Goal: Task Accomplishment & Management: Manage account settings

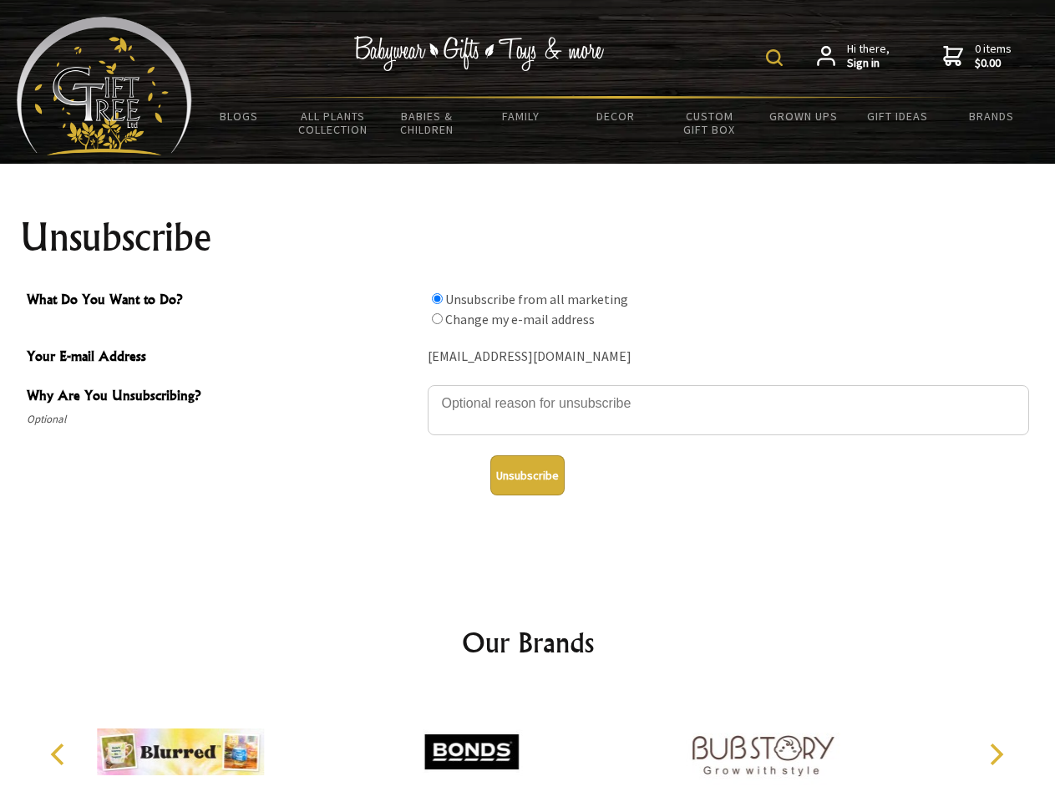
click at [777, 58] on img at bounding box center [774, 57] width 17 height 17
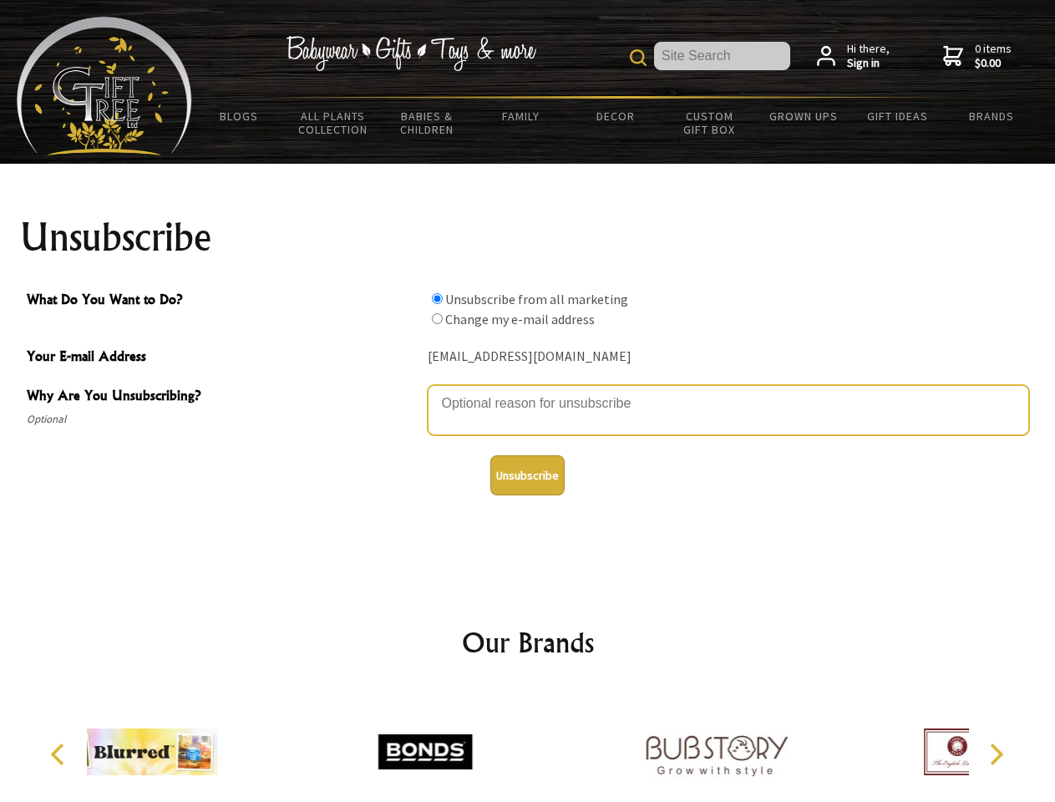
click at [528, 391] on textarea "Why Are You Unsubscribing?" at bounding box center [728, 410] width 601 height 50
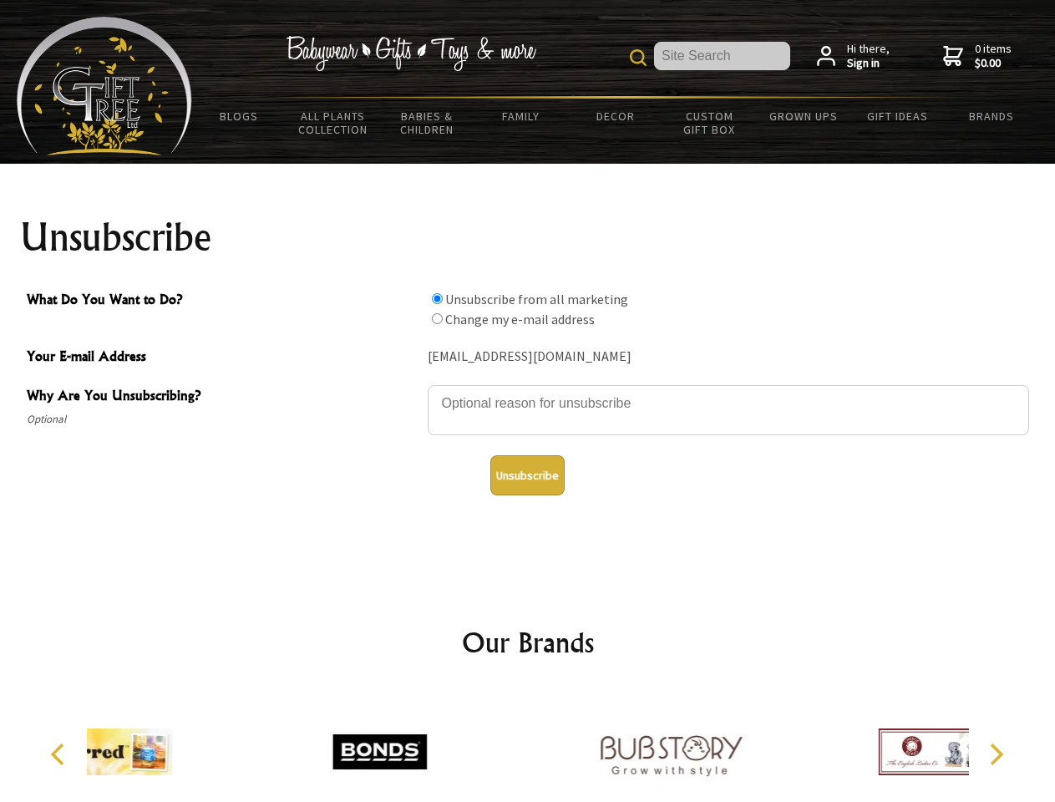
click at [437, 298] on input "What Do You Want to Do?" at bounding box center [437, 298] width 11 height 11
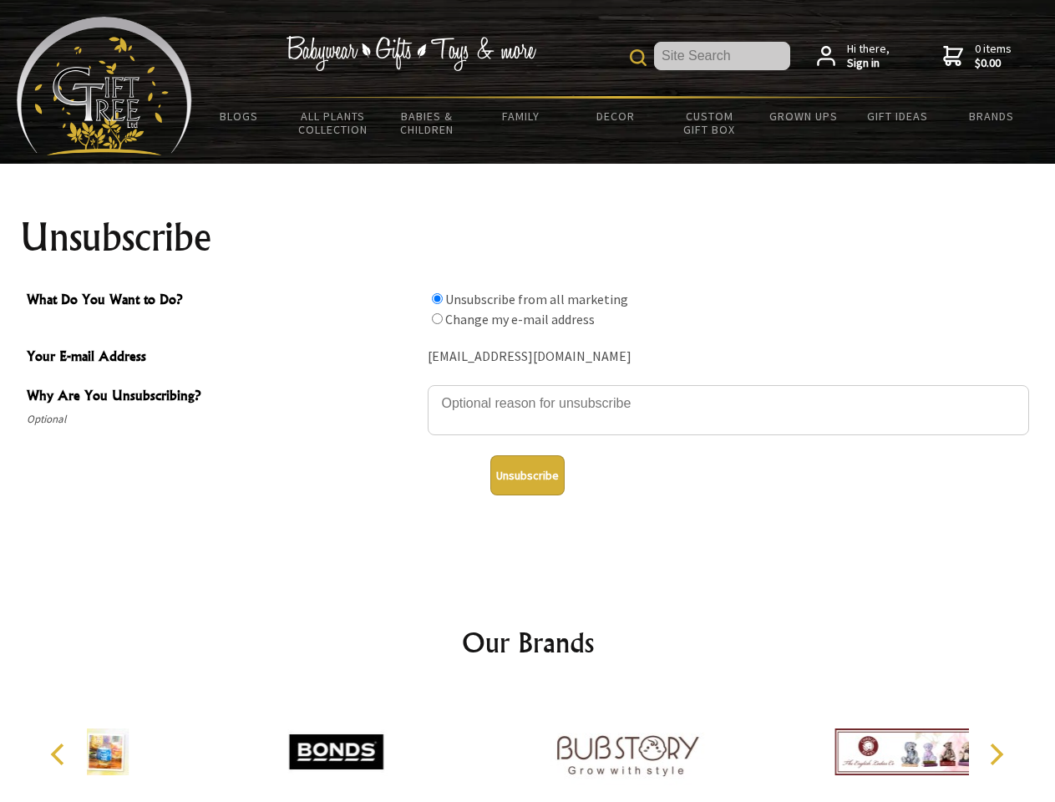
click at [437, 318] on input "What Do You Want to Do?" at bounding box center [437, 318] width 11 height 11
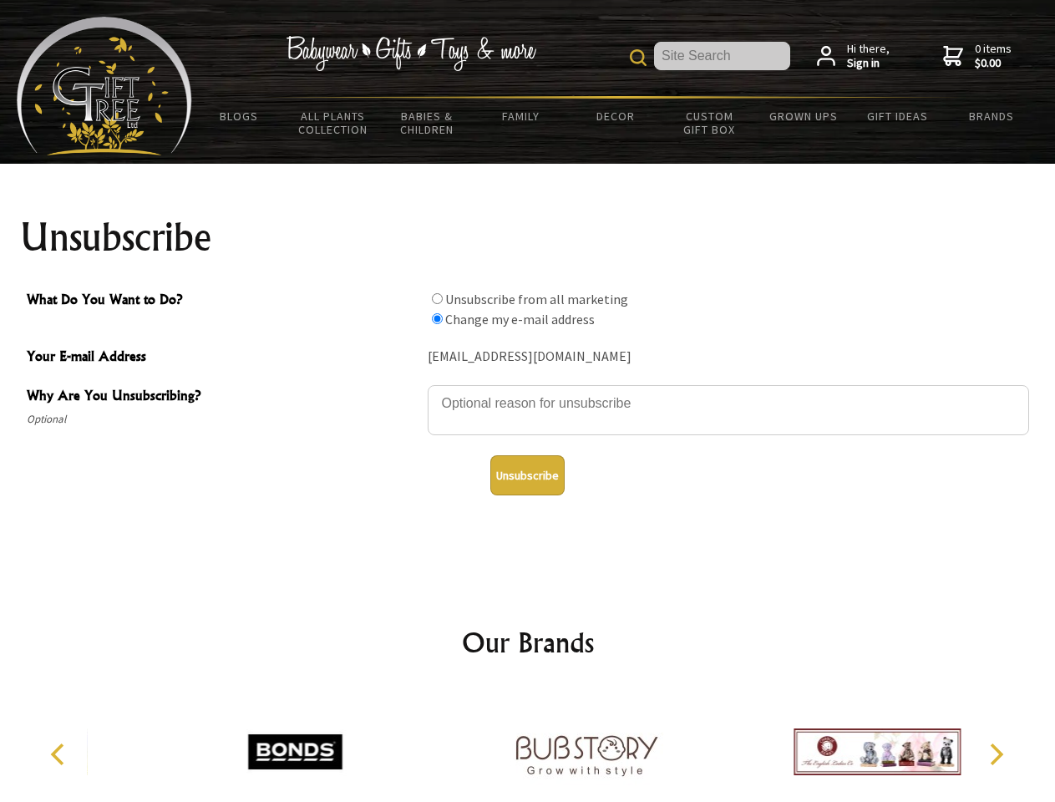
radio input "true"
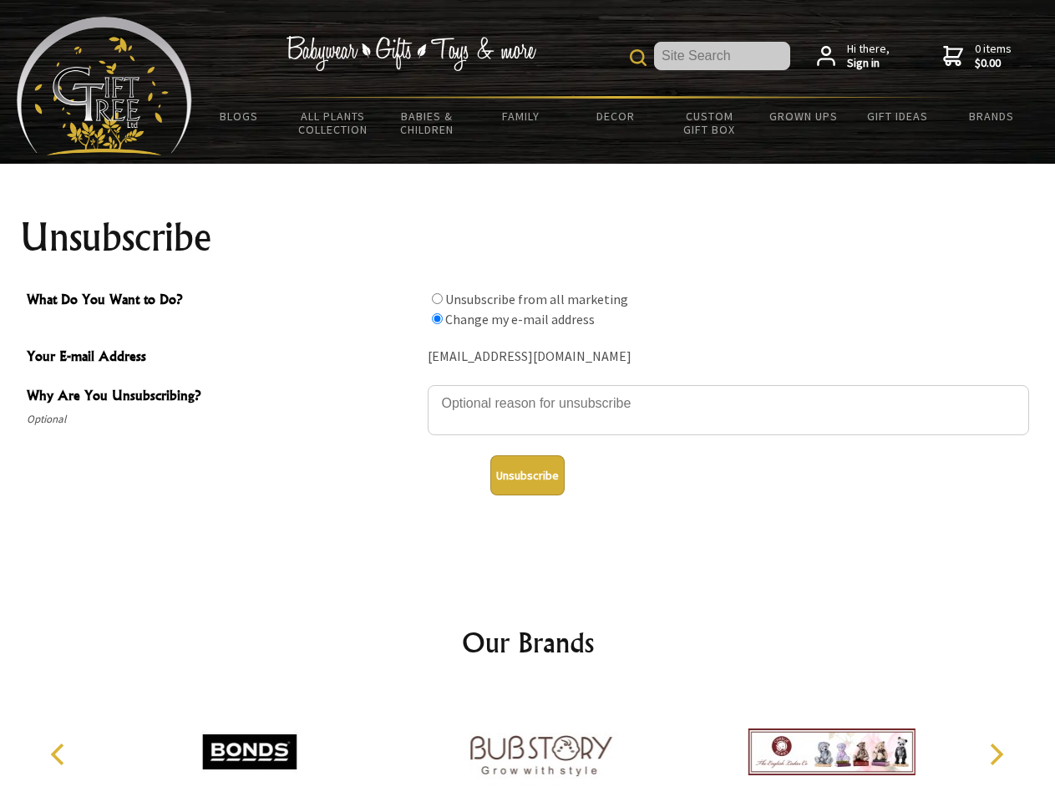
click at [527, 475] on button "Unsubscribe" at bounding box center [527, 475] width 74 height 40
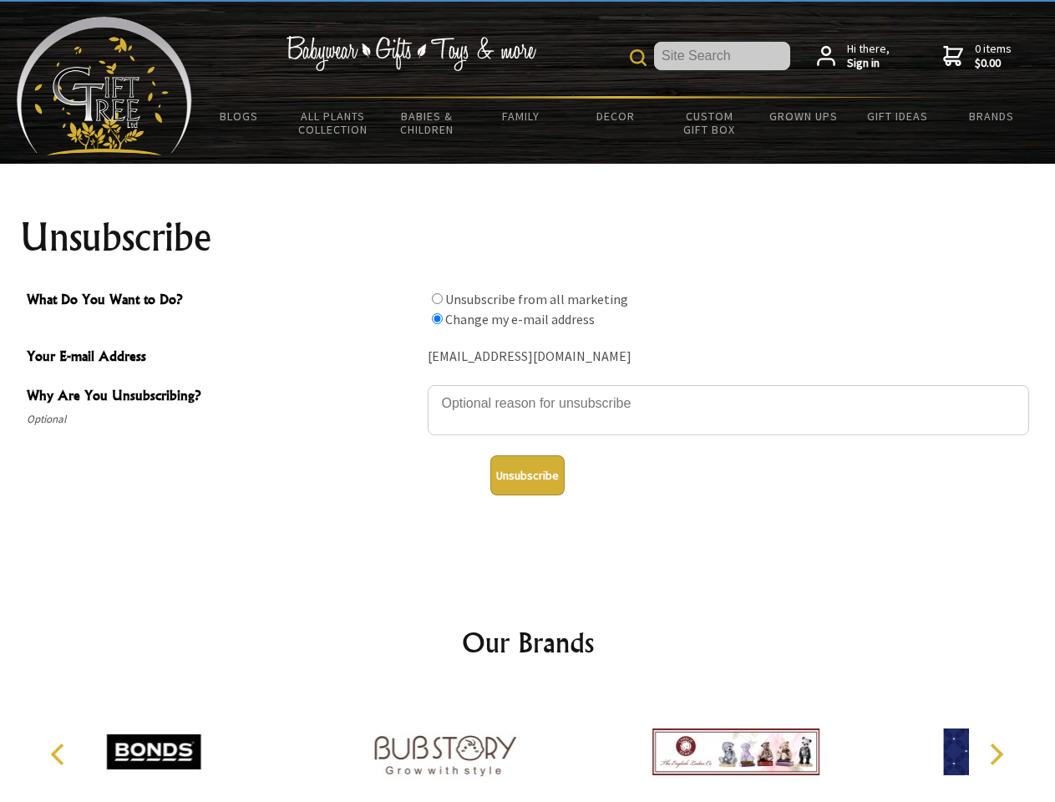
click at [60, 754] on icon "Previous" at bounding box center [59, 754] width 22 height 22
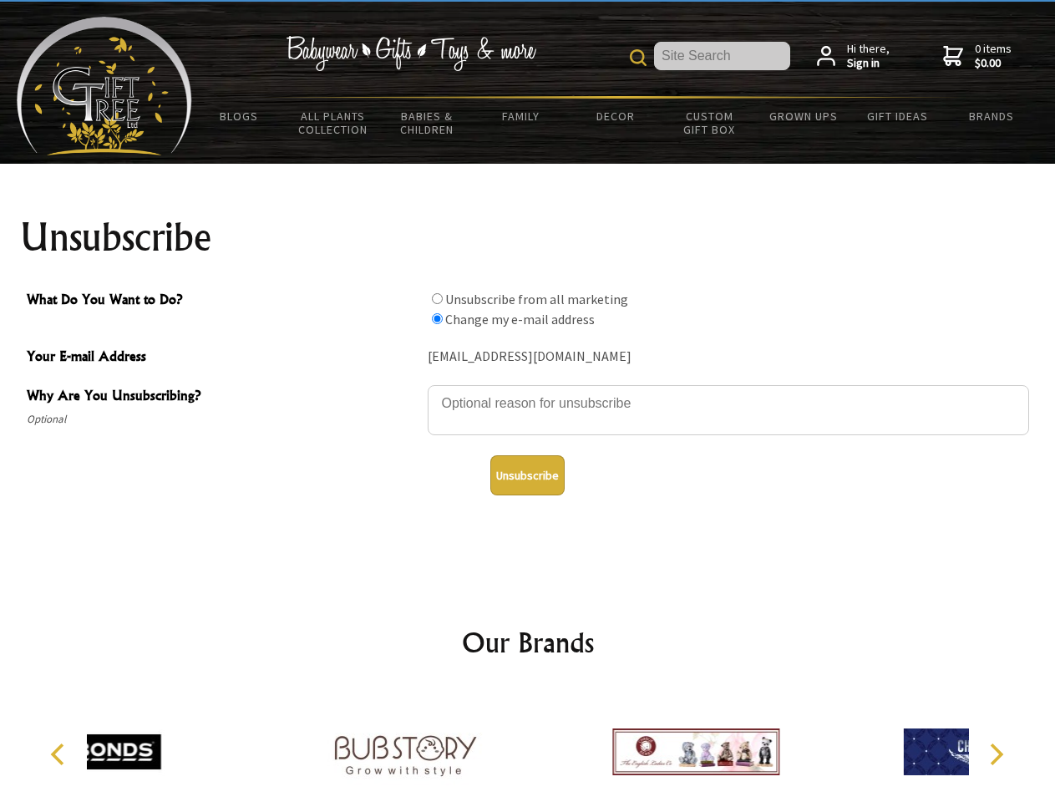
click at [996, 754] on icon "Next" at bounding box center [995, 754] width 22 height 22
